Goal: Complete application form

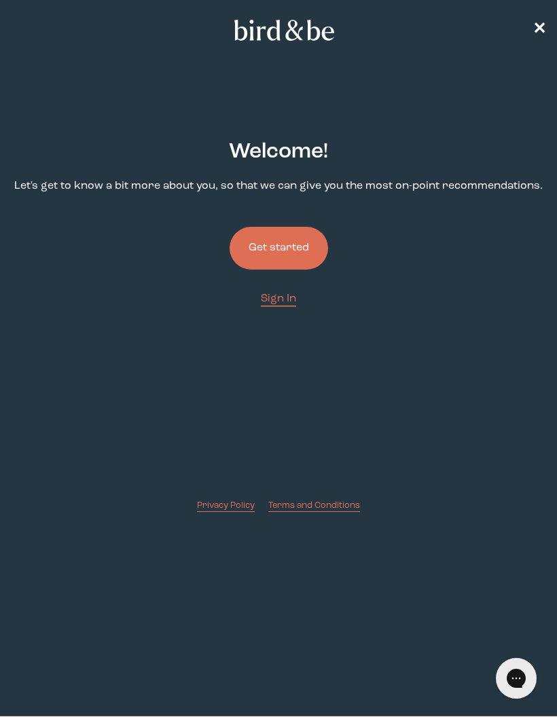
click at [309, 243] on button "Get started" at bounding box center [278, 248] width 98 height 43
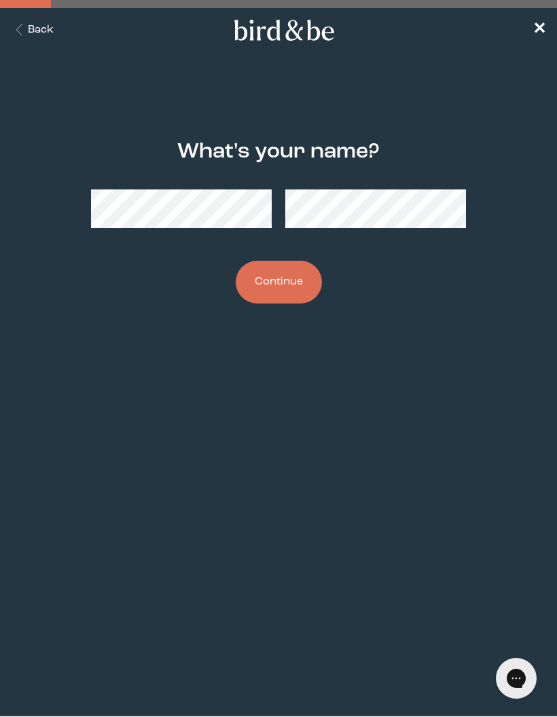
click at [89, 194] on div "What's your name? Continue" at bounding box center [278, 221] width 535 height 207
click at [296, 286] on button "Continue" at bounding box center [279, 282] width 86 height 43
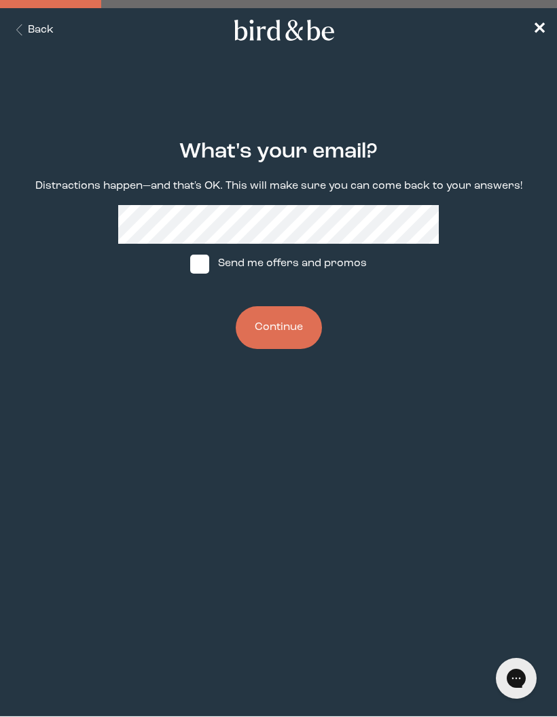
click at [289, 326] on button "Continue" at bounding box center [279, 327] width 86 height 43
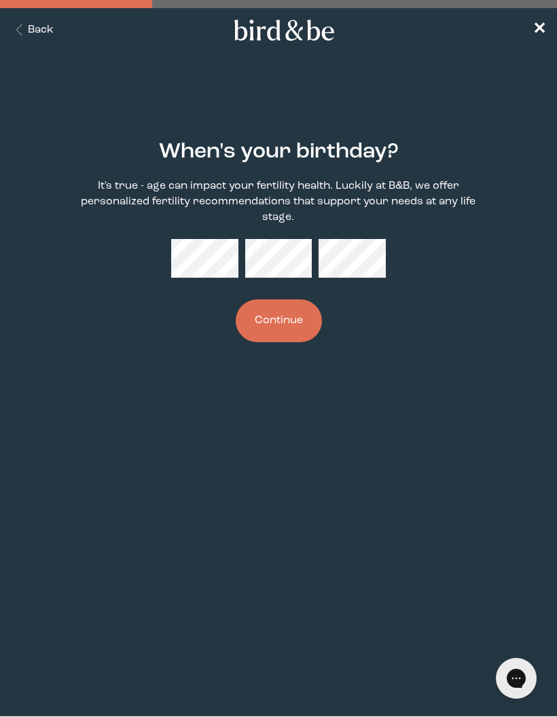
click at [303, 305] on button "Continue" at bounding box center [279, 320] width 86 height 43
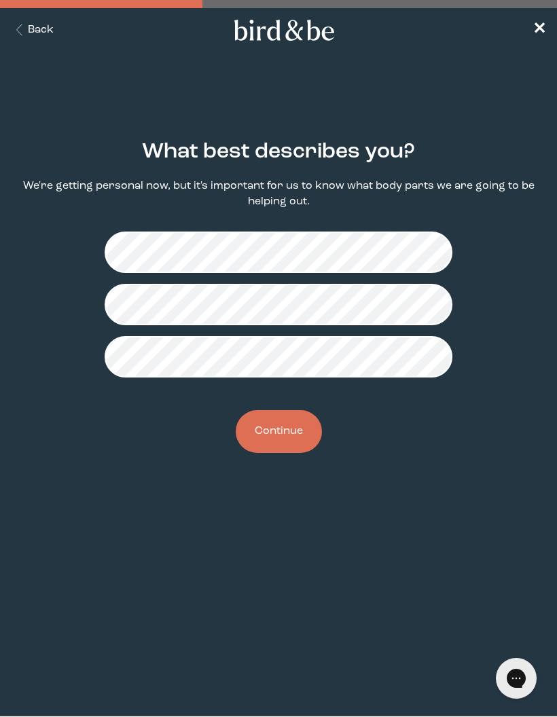
click at [289, 436] on button "Continue" at bounding box center [279, 431] width 86 height 43
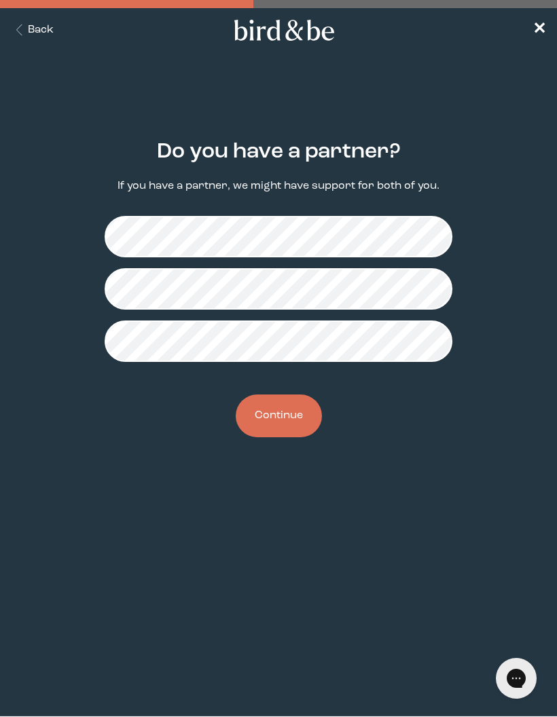
click at [295, 428] on button "Continue" at bounding box center [279, 415] width 86 height 43
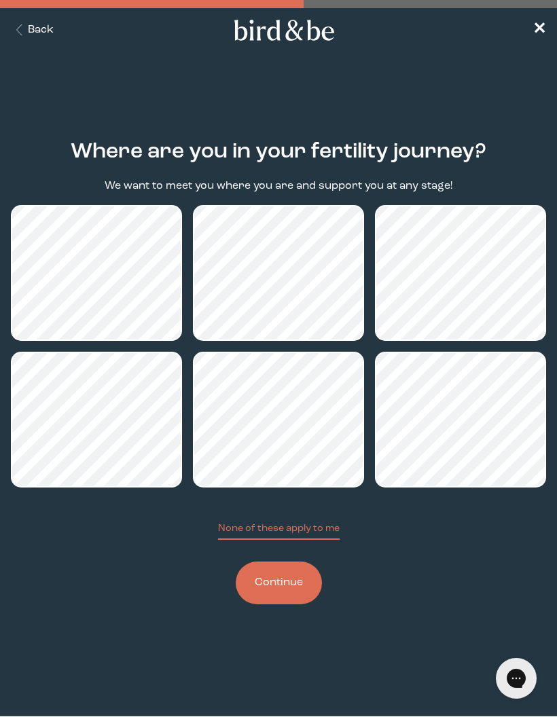
click at [299, 580] on button "Continue" at bounding box center [279, 582] width 86 height 43
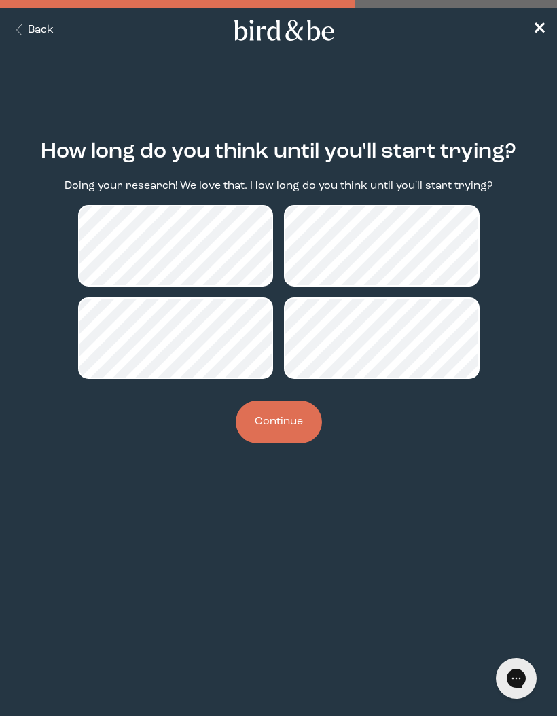
click at [289, 429] on button "Continue" at bounding box center [279, 421] width 86 height 43
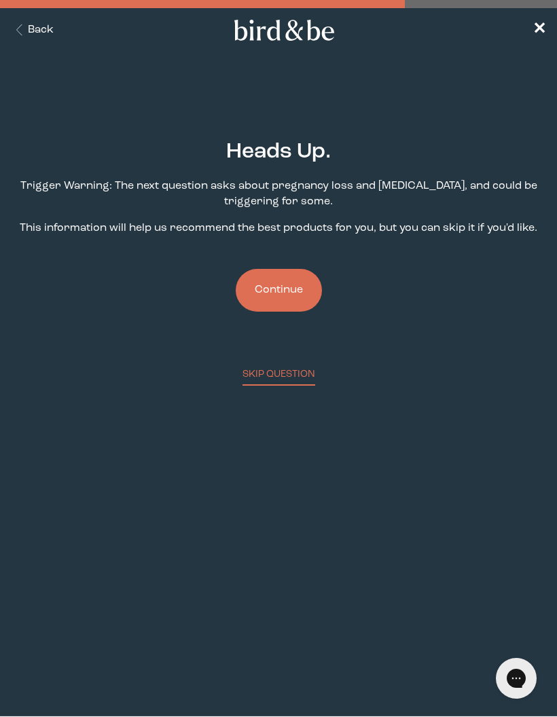
click at [288, 294] on button "Continue" at bounding box center [279, 290] width 86 height 43
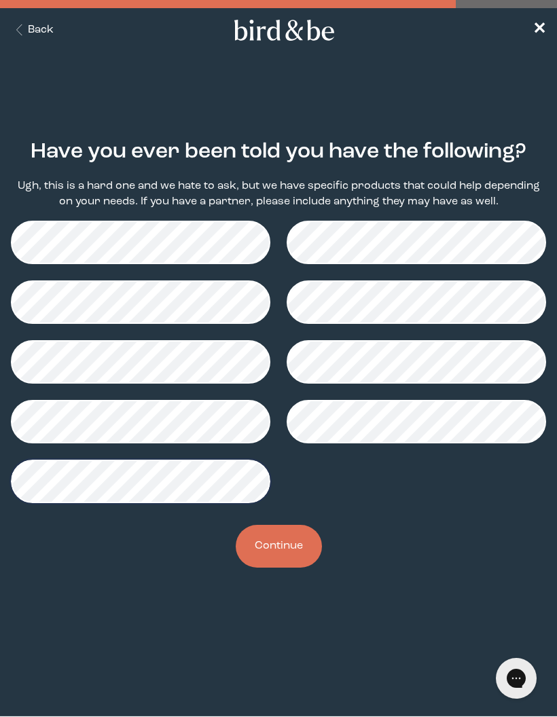
click at [289, 547] on button "Continue" at bounding box center [279, 546] width 86 height 43
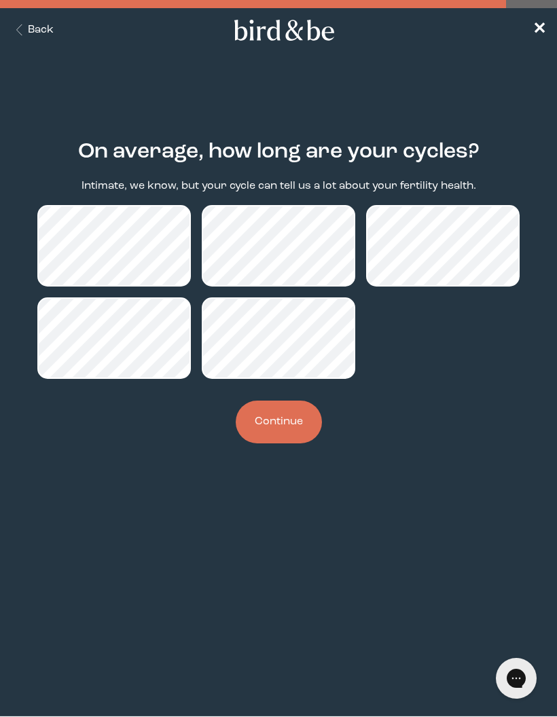
click at [288, 426] on button "Continue" at bounding box center [279, 421] width 86 height 43
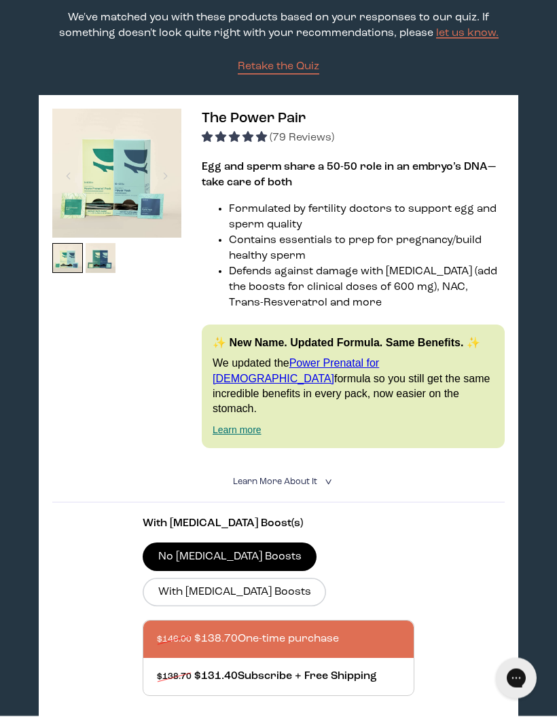
scroll to position [143, 0]
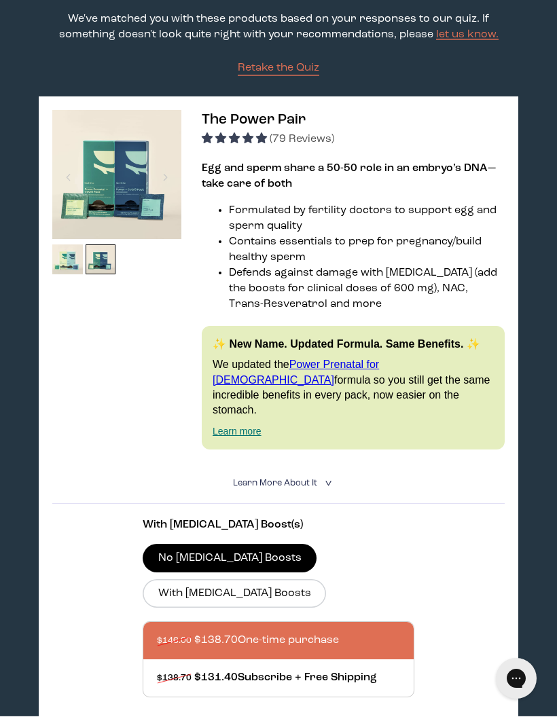
click at [98, 272] on img at bounding box center [101, 259] width 31 height 31
click at [71, 267] on img at bounding box center [67, 259] width 31 height 31
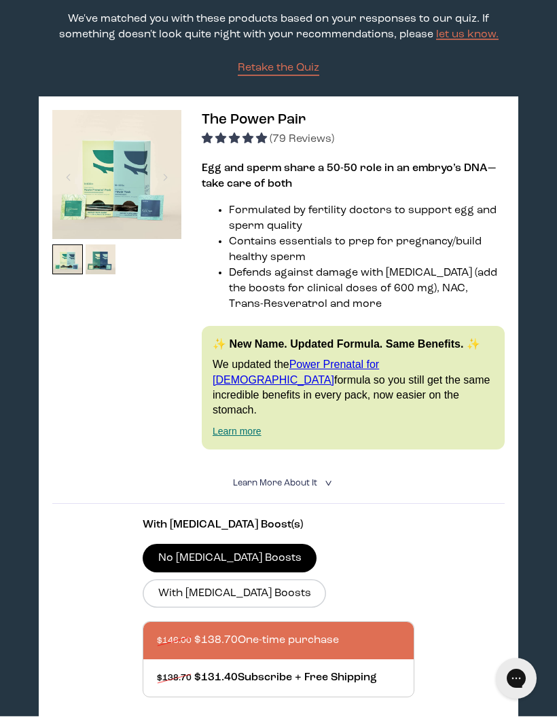
click at [379, 380] on link "Power Prenatal for [DEMOGRAPHIC_DATA]" at bounding box center [295, 371] width 166 height 26
